Goal: Find specific page/section: Find specific page/section

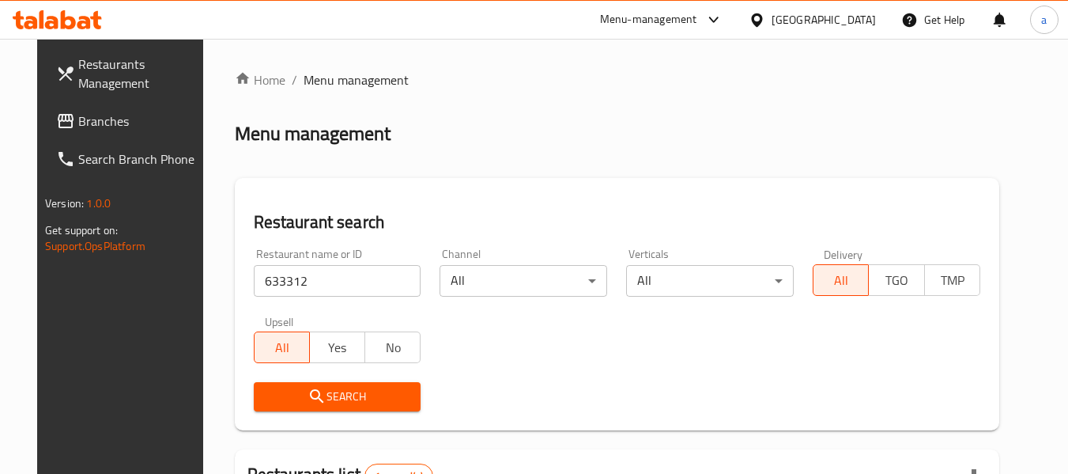
scroll to position [232, 0]
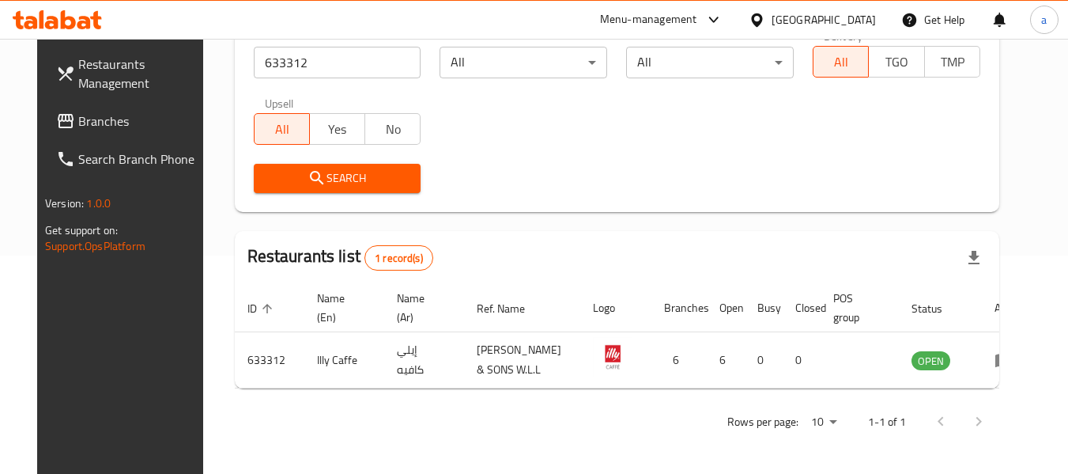
click at [867, 15] on div "[GEOGRAPHIC_DATA]" at bounding box center [824, 19] width 104 height 17
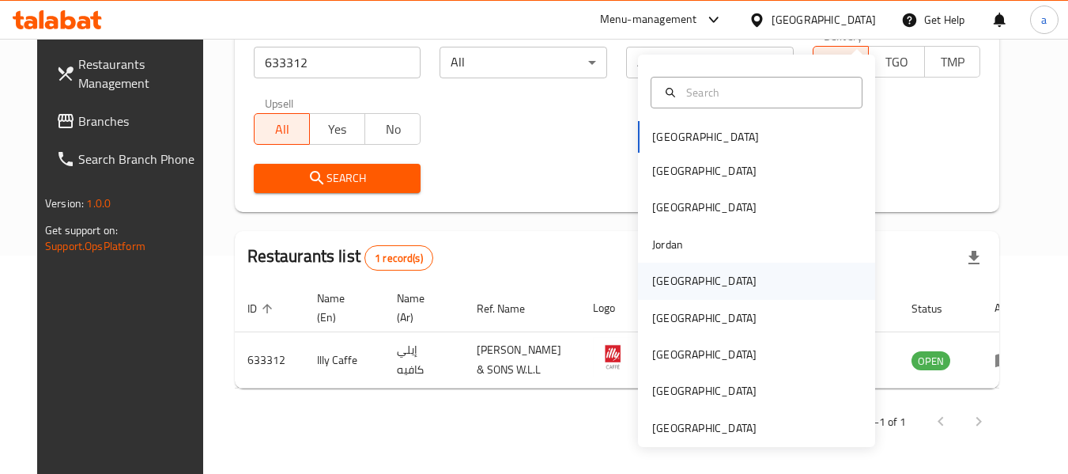
click at [704, 266] on div "[GEOGRAPHIC_DATA]" at bounding box center [756, 280] width 237 height 36
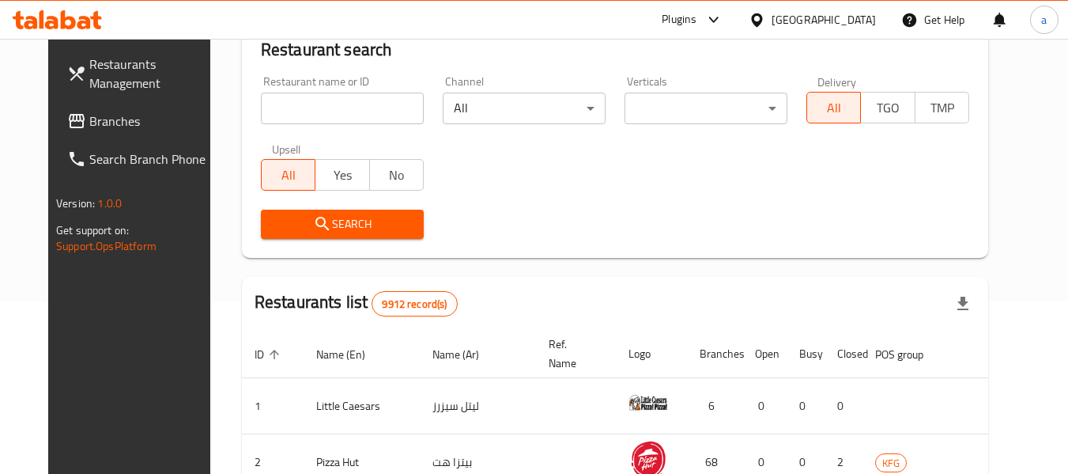
scroll to position [232, 0]
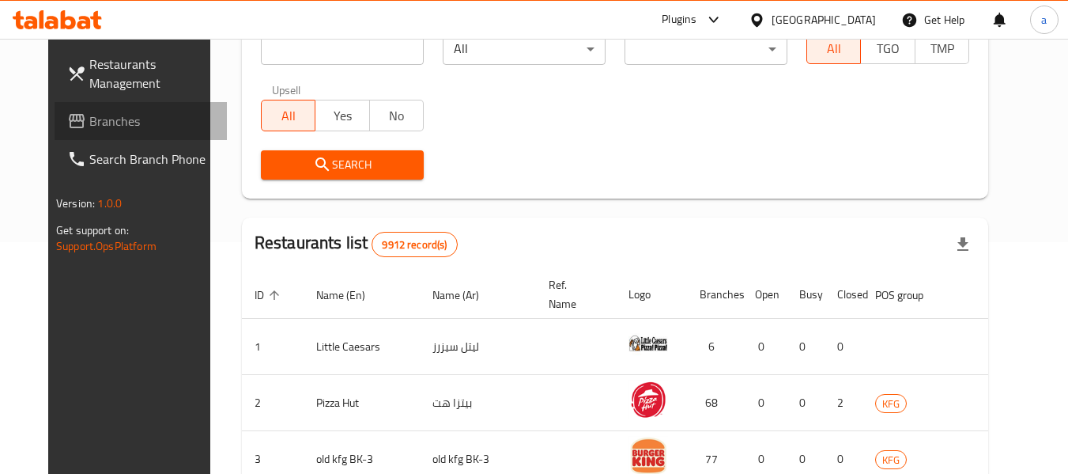
click at [89, 119] on span "Branches" at bounding box center [151, 120] width 125 height 19
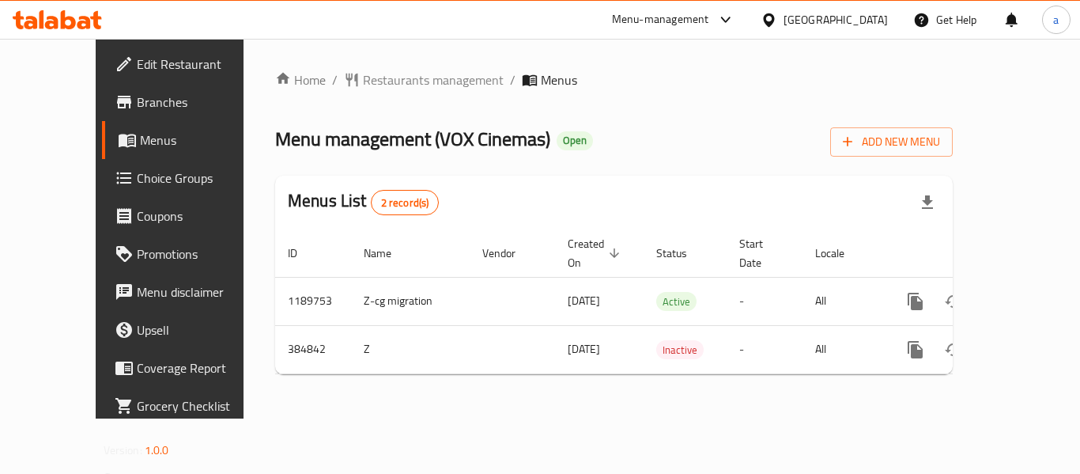
click at [870, 21] on div "Kuwait" at bounding box center [836, 19] width 104 height 17
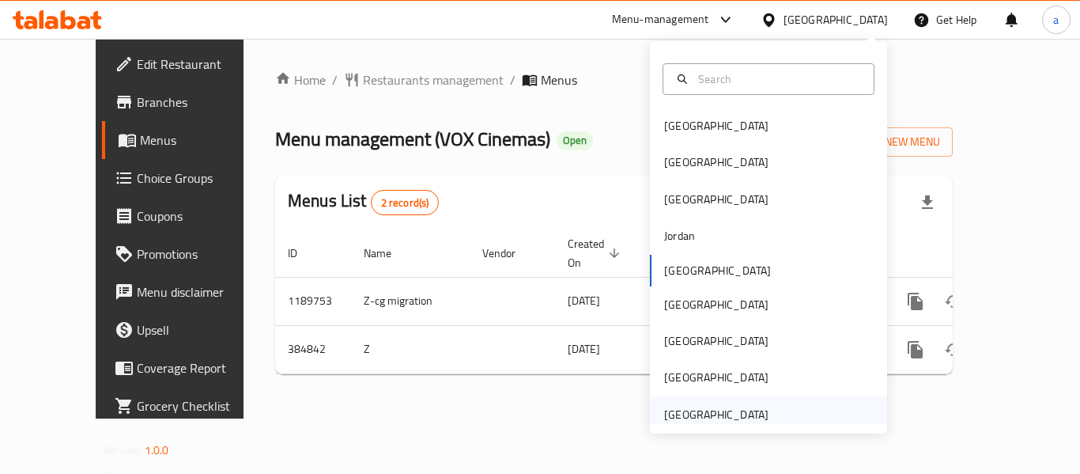
click at [727, 406] on div "[GEOGRAPHIC_DATA]" at bounding box center [716, 414] width 104 height 17
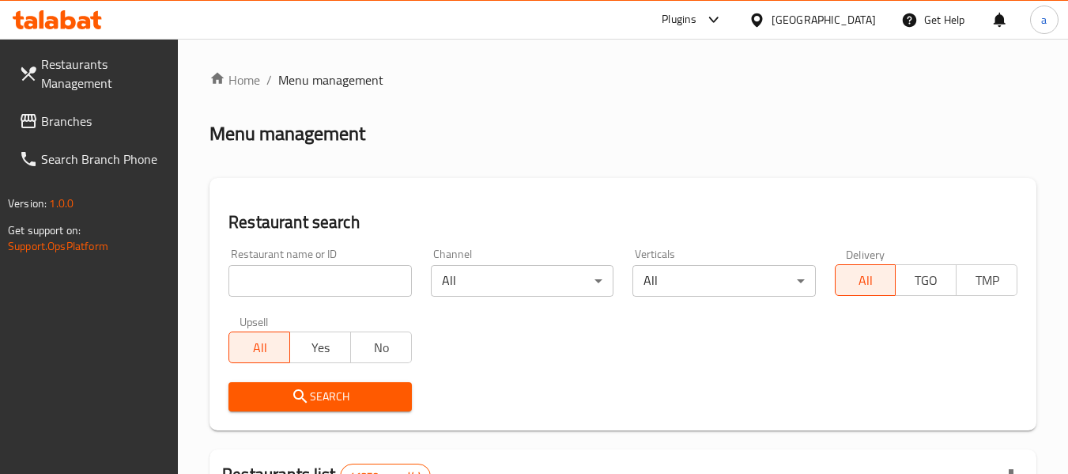
click at [76, 115] on span "Branches" at bounding box center [103, 120] width 125 height 19
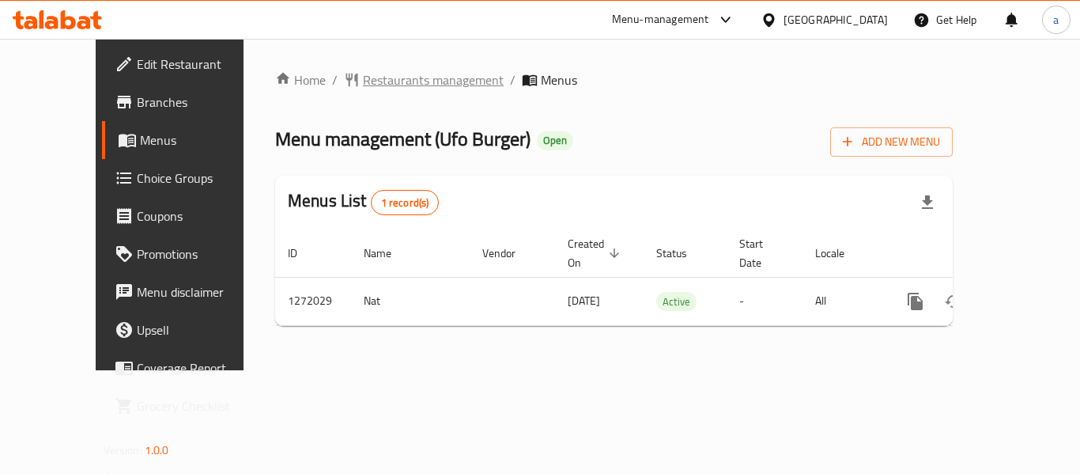
click at [368, 81] on span "Restaurants management" at bounding box center [433, 79] width 141 height 19
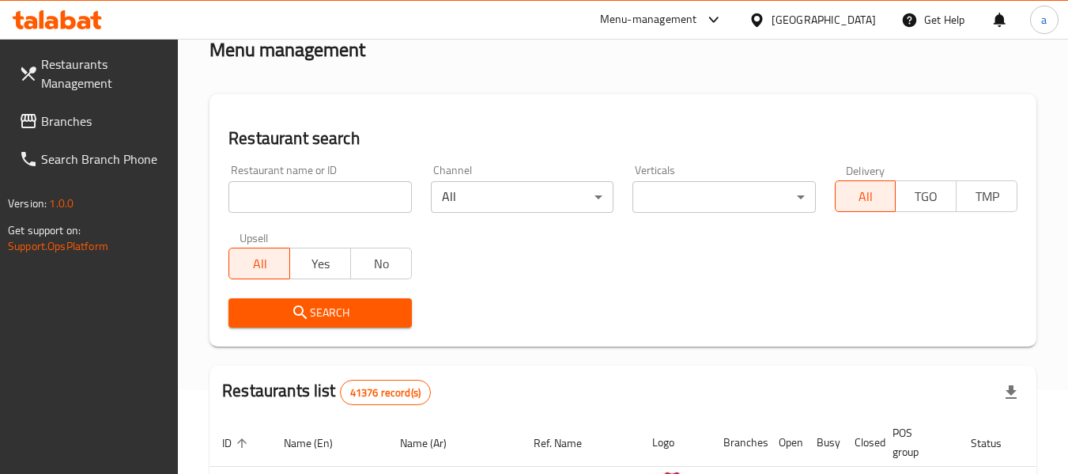
scroll to position [79, 0]
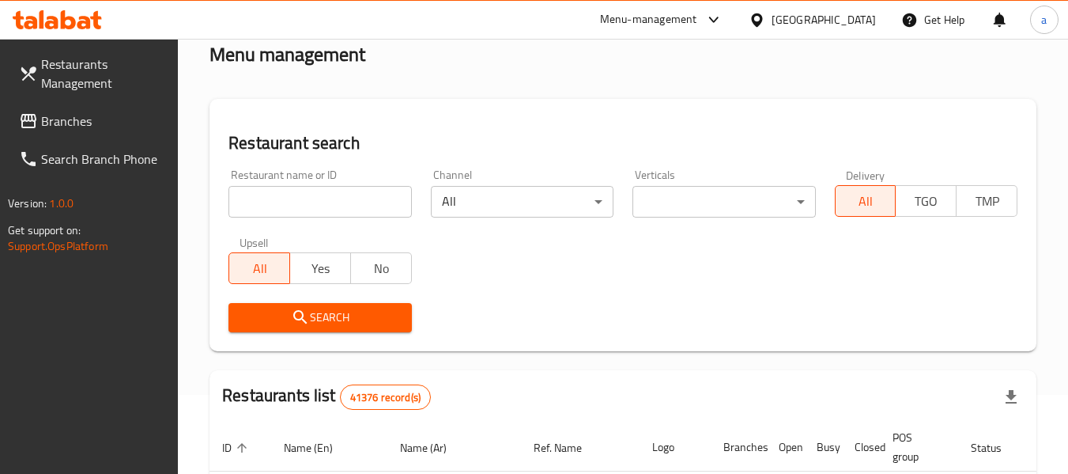
click at [342, 201] on input "search" at bounding box center [319, 202] width 183 height 32
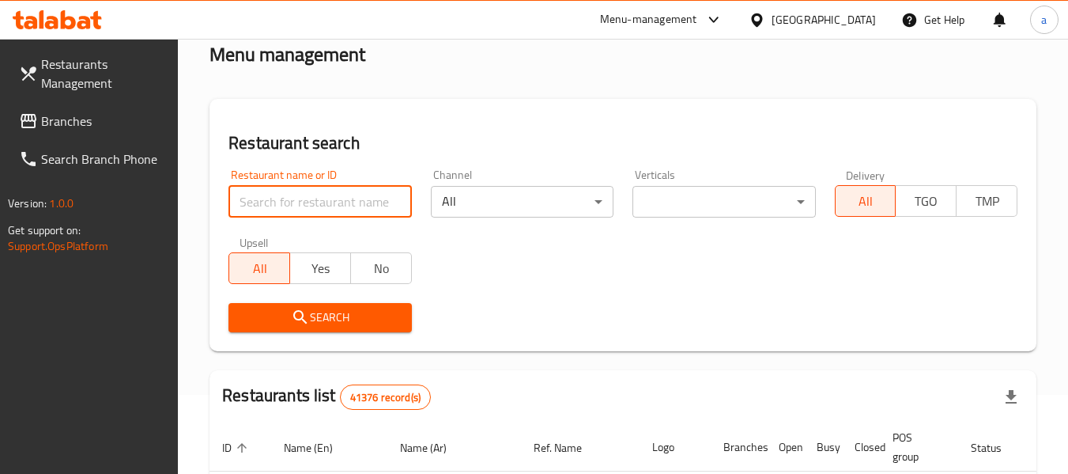
paste input "690080"
type input "690080"
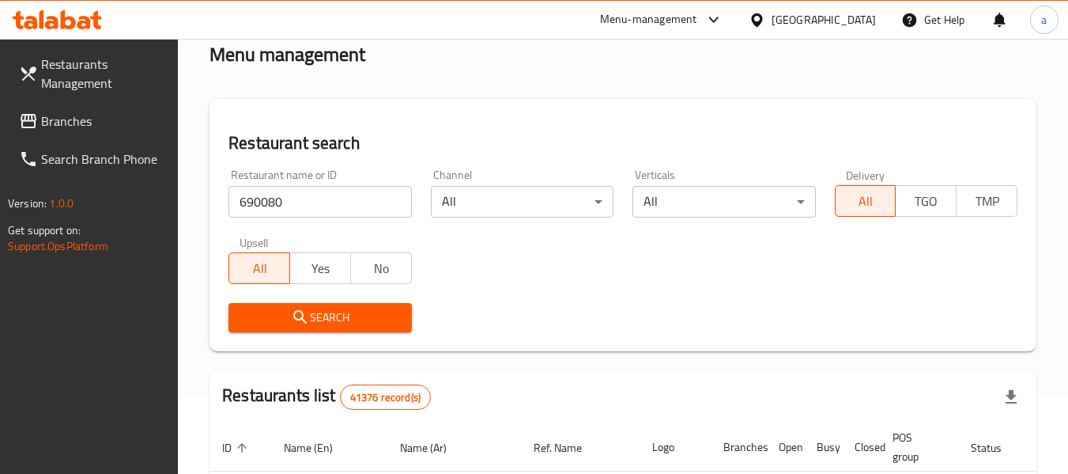
click at [304, 286] on div "Upsell All Yes No" at bounding box center [320, 260] width 202 height 66
click at [309, 312] on icon "submit" at bounding box center [300, 317] width 19 height 19
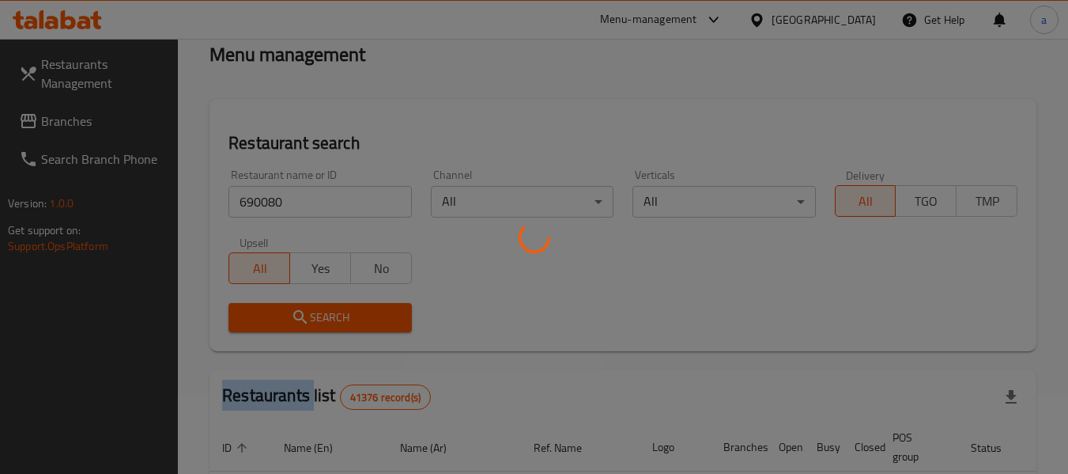
click at [309, 312] on div at bounding box center [534, 237] width 1068 height 474
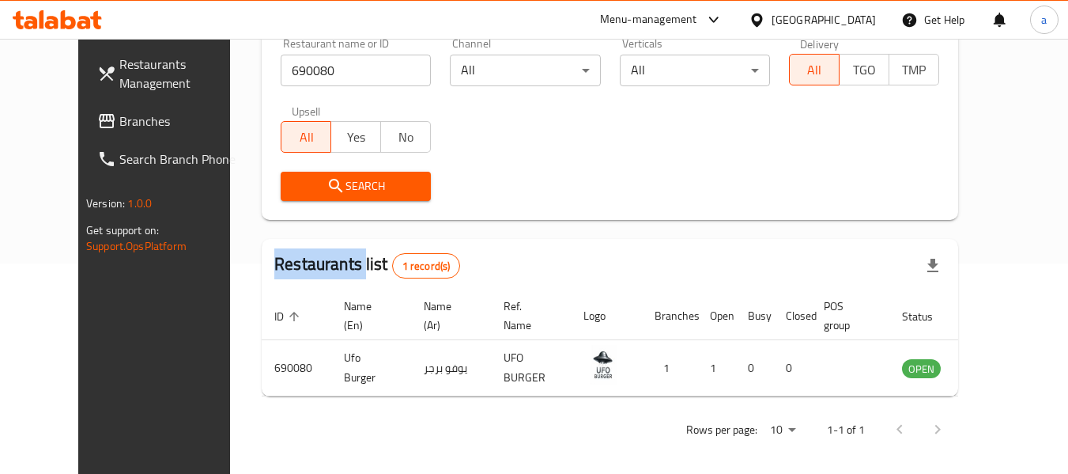
scroll to position [218, 0]
